Goal: Task Accomplishment & Management: Use online tool/utility

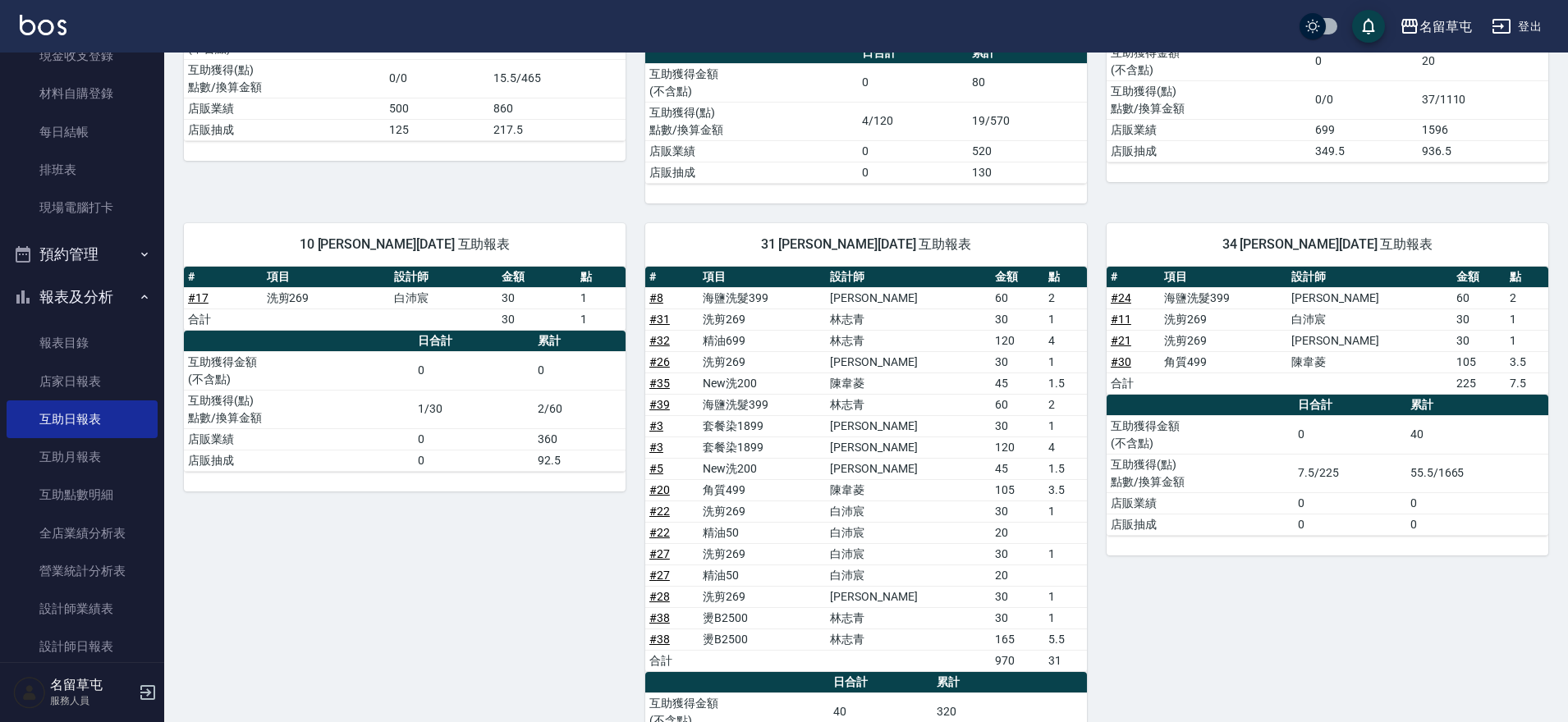
scroll to position [5, 0]
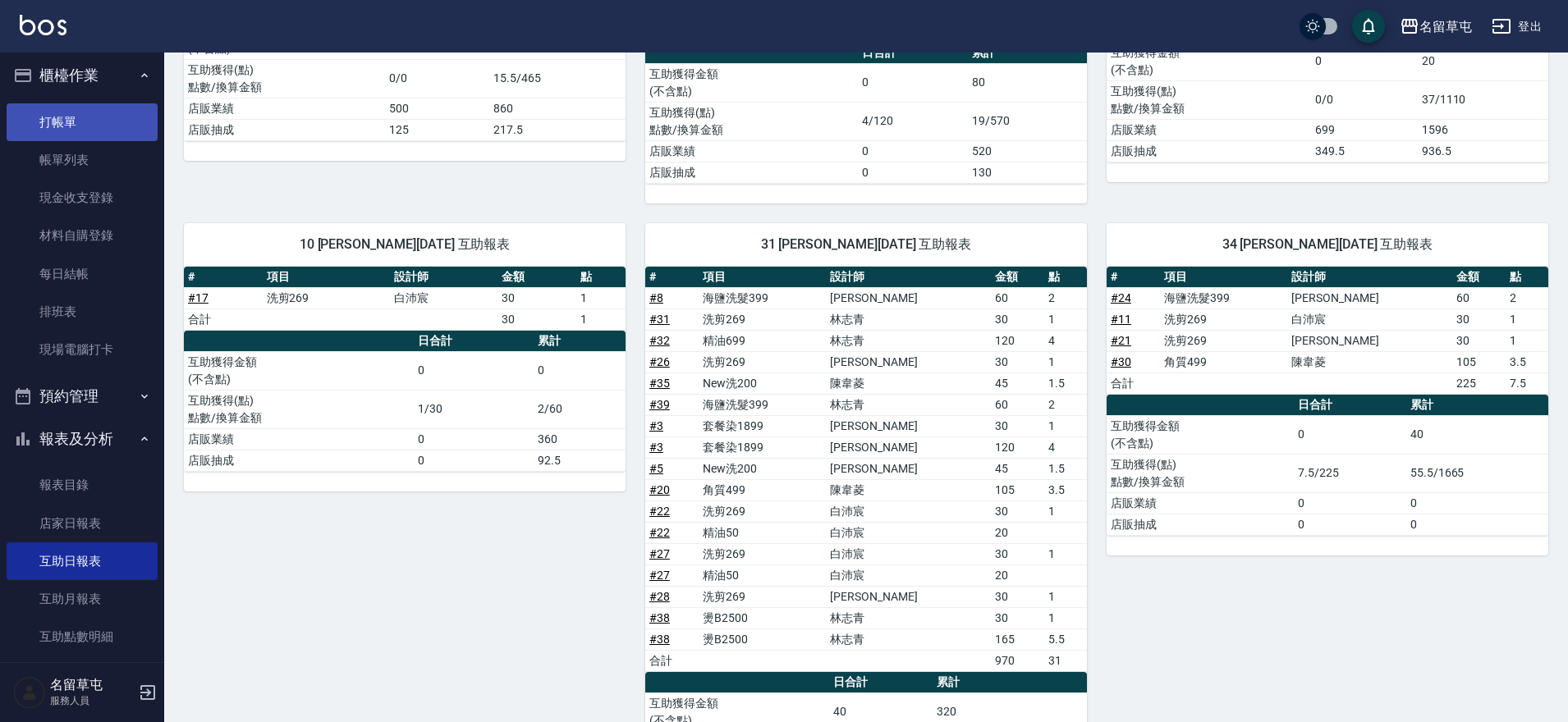
click at [69, 129] on link "打帳單" at bounding box center [81, 122] width 151 height 38
